Goal: Find specific page/section: Find specific page/section

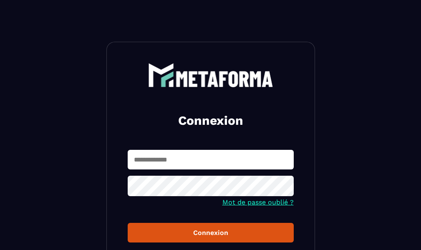
click at [204, 161] on input "text" at bounding box center [211, 160] width 166 height 20
type input "**********"
click at [211, 230] on div "Connexion" at bounding box center [210, 233] width 153 height 8
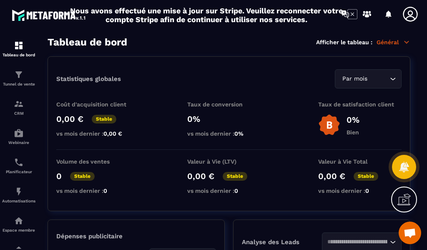
click at [411, 17] on icon at bounding box center [410, 14] width 17 height 17
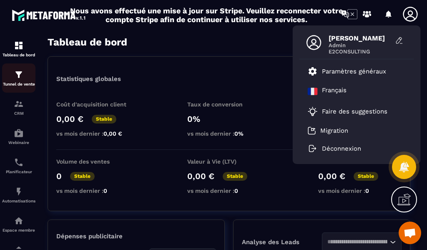
click at [22, 83] on p "Tunnel de vente" at bounding box center [18, 84] width 33 height 5
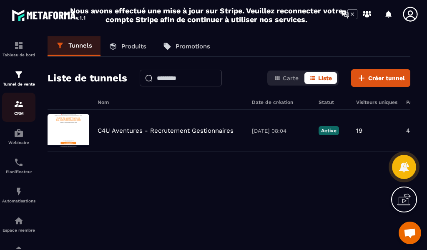
click at [21, 105] on img at bounding box center [19, 104] width 10 height 10
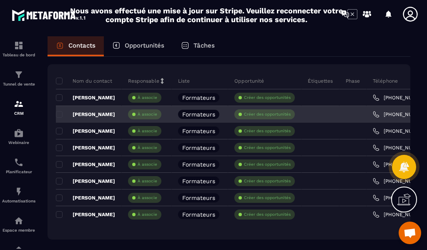
scroll to position [83, 0]
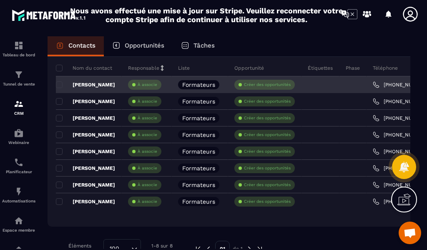
click at [399, 84] on link "[PHONE_NUMBER]" at bounding box center [400, 84] width 55 height 7
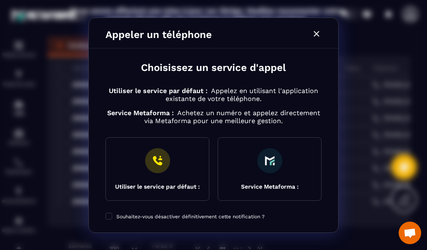
click at [315, 33] on icon "Modal window" at bounding box center [316, 34] width 10 height 10
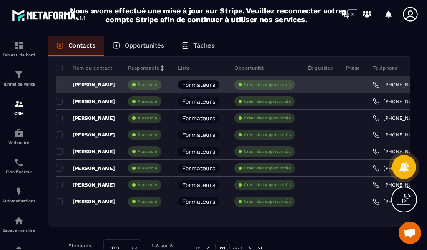
click at [97, 83] on p "[PERSON_NAME]" at bounding box center [85, 84] width 59 height 7
